Goal: Information Seeking & Learning: Learn about a topic

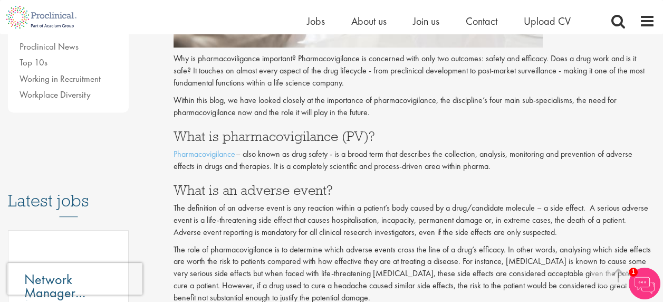
scroll to position [407, 0]
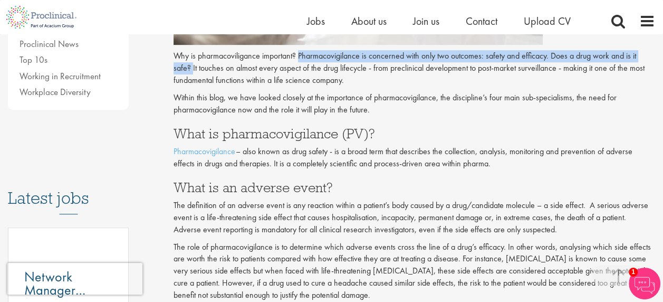
drag, startPoint x: 301, startPoint y: 58, endPoint x: 193, endPoint y: 65, distance: 108.4
click at [193, 65] on p "Why is pharmacoviligance important? Pharmacovigilance is concerned with only tw…" at bounding box center [415, 68] width 482 height 36
copy p "Pharmacovigilance is concerned with only two outcomes: safety and efficacy. Doe…"
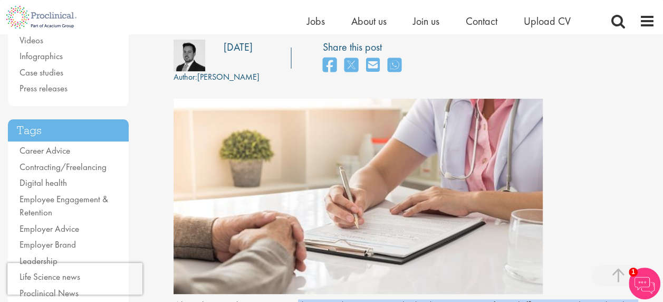
scroll to position [110, 0]
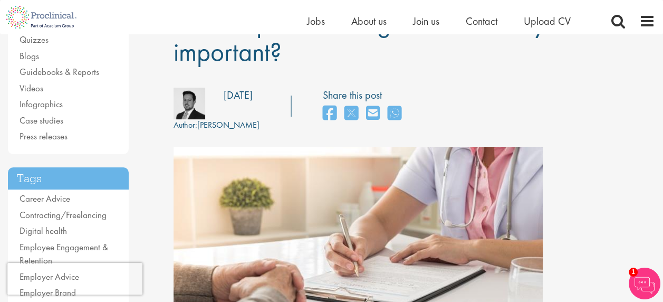
click at [528, 121] on div "Author: [PERSON_NAME] Posting date: [DATE] Share this post" at bounding box center [415, 110] width 498 height 44
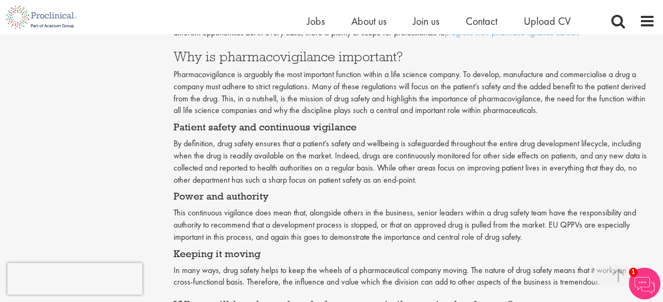
scroll to position [1096, 0]
drag, startPoint x: 245, startPoint y: 74, endPoint x: 365, endPoint y: 78, distance: 119.9
click at [365, 78] on p "Pharmacovigilance is arguably the most important function within a life science…" at bounding box center [415, 92] width 482 height 48
copy p "arguably the most important function"
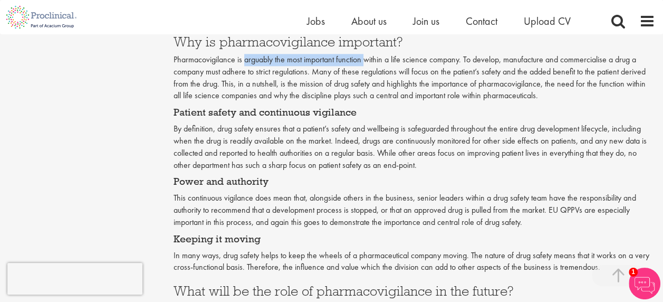
scroll to position [1110, 0]
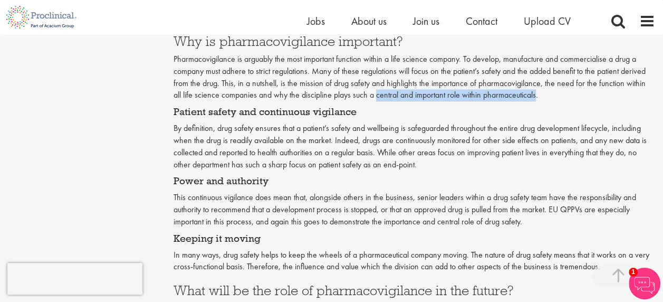
drag, startPoint x: 366, startPoint y: 97, endPoint x: 526, endPoint y: 95, distance: 160.4
click at [526, 95] on p "Pharmacovigilance is arguably the most important function within a life science…" at bounding box center [415, 77] width 482 height 48
copy p "central and important role within pharmaceuticals"
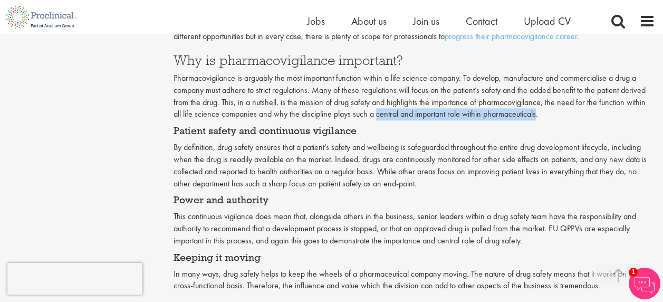
scroll to position [1100, 0]
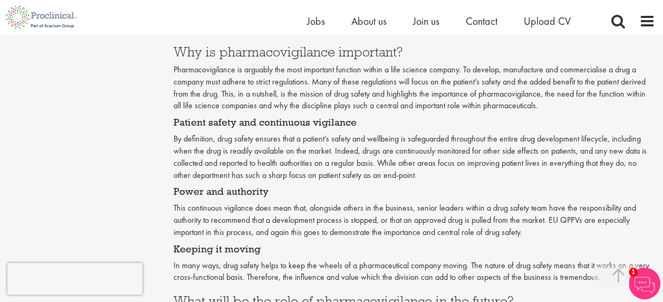
click at [371, 154] on p "By definition, drug safety ensures that a patient’s safety and wellbeing is saf…" at bounding box center [415, 157] width 482 height 48
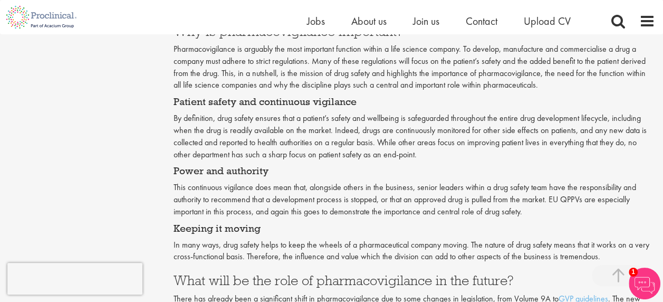
scroll to position [1121, 0]
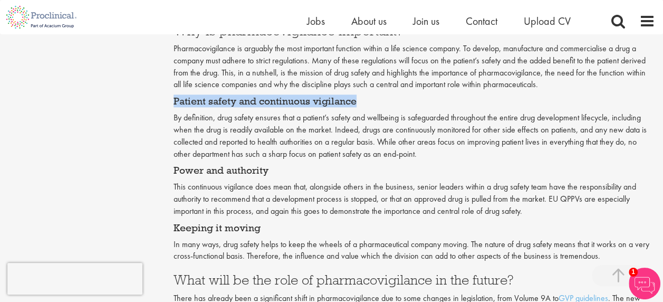
drag, startPoint x: 173, startPoint y: 101, endPoint x: 372, endPoint y: 100, distance: 198.4
copy h4 "Patient safety and continuous vigilance"
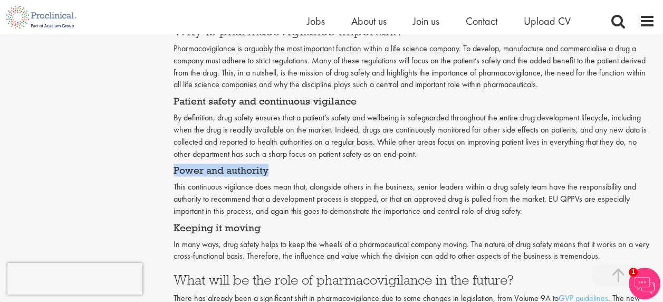
drag, startPoint x: 165, startPoint y: 168, endPoint x: 278, endPoint y: 174, distance: 113.1
copy h4 "Power and authority"
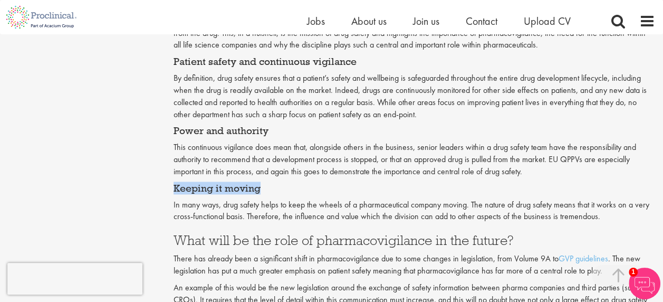
drag, startPoint x: 167, startPoint y: 188, endPoint x: 285, endPoint y: 189, distance: 117.7
copy h4 "Keeping it moving"
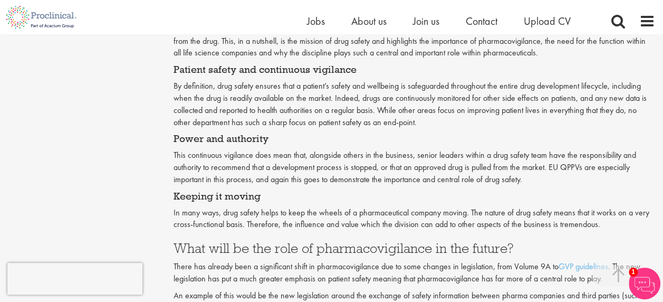
scroll to position [1150, 0]
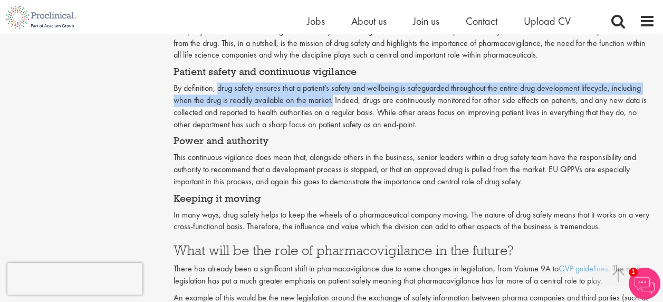
drag, startPoint x: 219, startPoint y: 89, endPoint x: 331, endPoint y: 98, distance: 112.8
click at [331, 98] on p "By definition, drug safety ensures that a patient’s safety and wellbeing is saf…" at bounding box center [415, 106] width 482 height 48
copy p "drug safety ensures that a patient’s safety and wellbeing is safeguarded throug…"
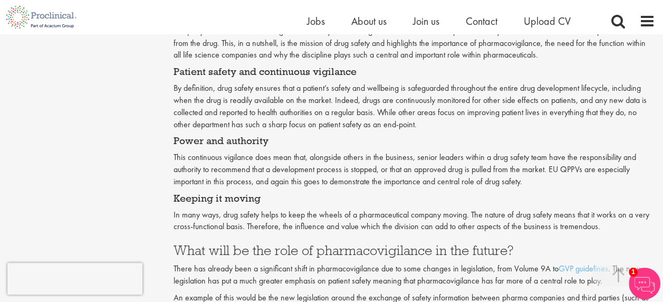
click at [323, 167] on p "This continuous vigilance does mean that, alongside others in the business, sen…" at bounding box center [415, 169] width 482 height 36
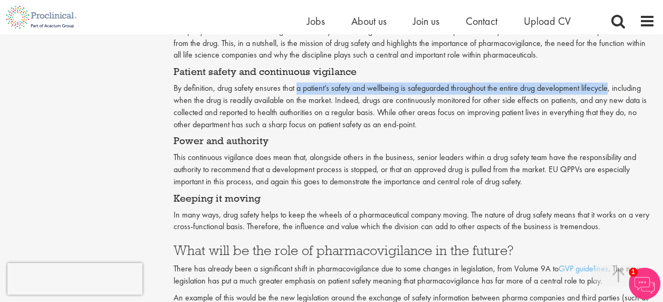
drag, startPoint x: 298, startPoint y: 89, endPoint x: 609, endPoint y: 88, distance: 311.3
click at [609, 88] on p "By definition, drug safety ensures that a patient’s safety and wellbeing is saf…" at bounding box center [415, 106] width 482 height 48
copy p "a patient’s safety and wellbeing is safeguarded throughout the entire drug deve…"
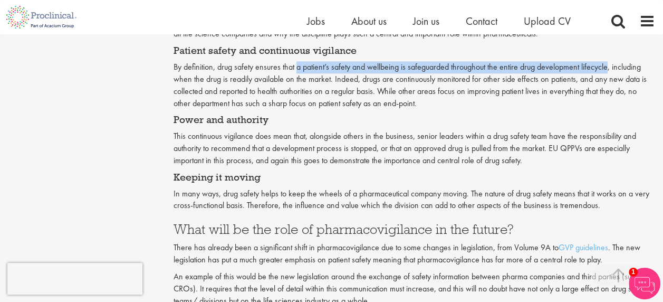
scroll to position [1176, 0]
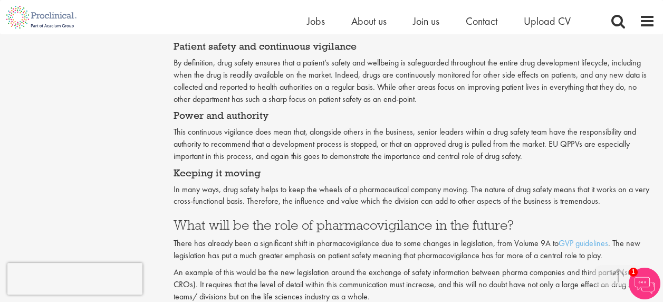
click at [288, 132] on p "This continuous vigilance does mean that, alongside others in the business, sen…" at bounding box center [415, 144] width 482 height 36
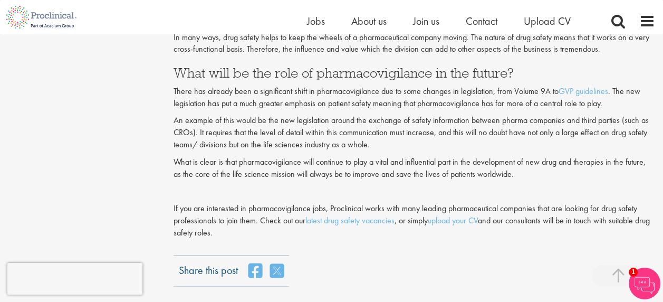
scroll to position [1328, 0]
